Goal: Information Seeking & Learning: Learn about a topic

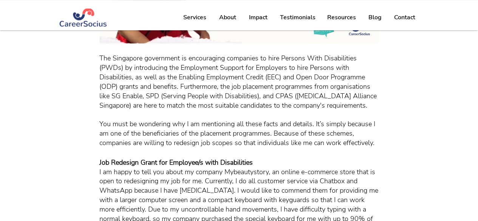
scroll to position [221, 0]
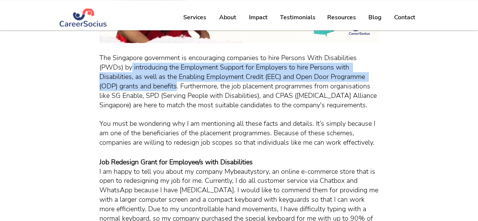
drag, startPoint x: 132, startPoint y: 73, endPoint x: 177, endPoint y: 92, distance: 49.0
click at [177, 92] on span "The Singapore government is encouraging companies to hire Persons With Disabili…" at bounding box center [239, 81] width 280 height 56
copy span "introducing the Employment Support for Employers to hire Persons with Disabilit…"
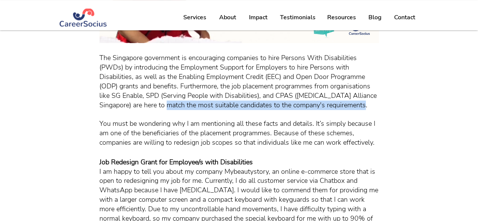
drag, startPoint x: 168, startPoint y: 113, endPoint x: 368, endPoint y: 115, distance: 199.4
click at [368, 109] on span "The Singapore government is encouraging companies to hire Persons With Disabili…" at bounding box center [239, 81] width 280 height 56
copy span "match the most suitable candidates to the company's requirements"
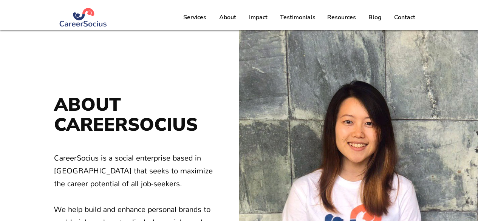
scroll to position [121, 0]
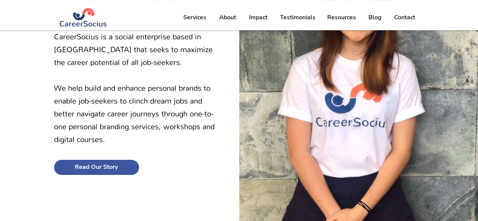
click at [118, 168] on span "Read Our Story" at bounding box center [96, 167] width 43 height 7
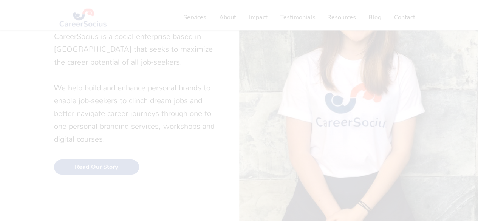
scroll to position [41, 0]
click at [118, 168] on span "That’s what CareerSocius aims to help people achieve. We hope that everyone can…" at bounding box center [239, 165] width 288 height 45
